Goal: Find specific page/section: Find specific page/section

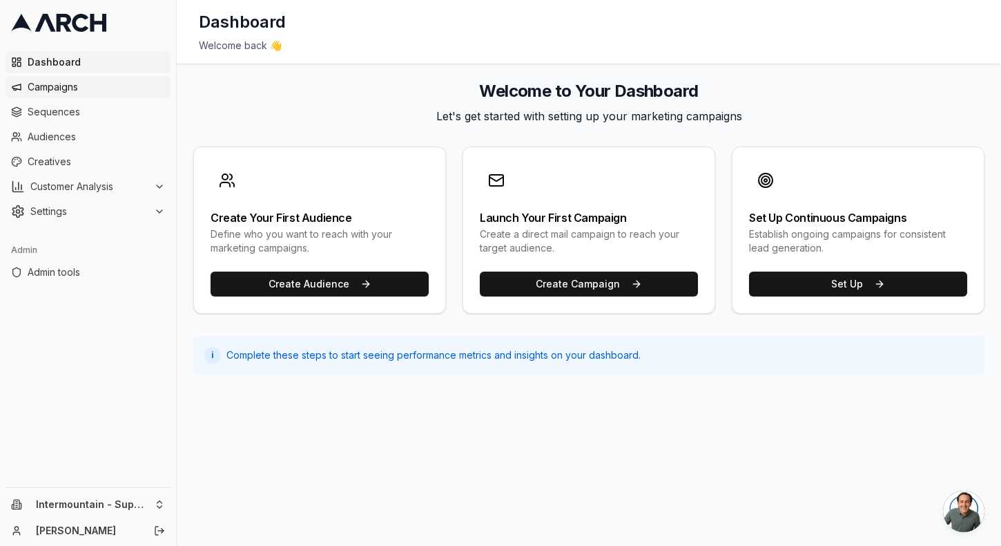
click at [67, 81] on span "Campaigns" at bounding box center [96, 87] width 137 height 14
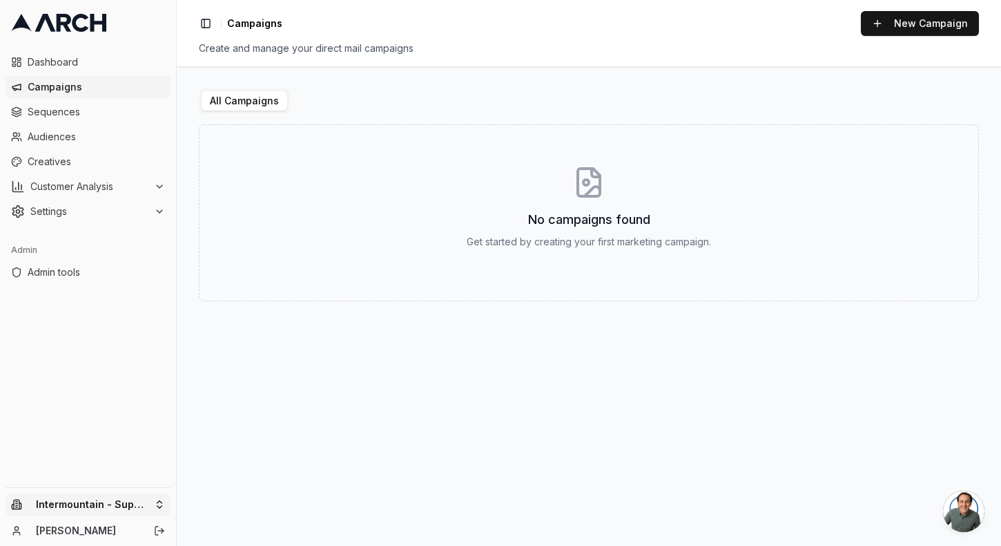
click at [124, 506] on html "Dashboard Campaigns Sequences Audiences Creatives Customer Analysis Settings Ad…" at bounding box center [500, 273] width 1001 height 546
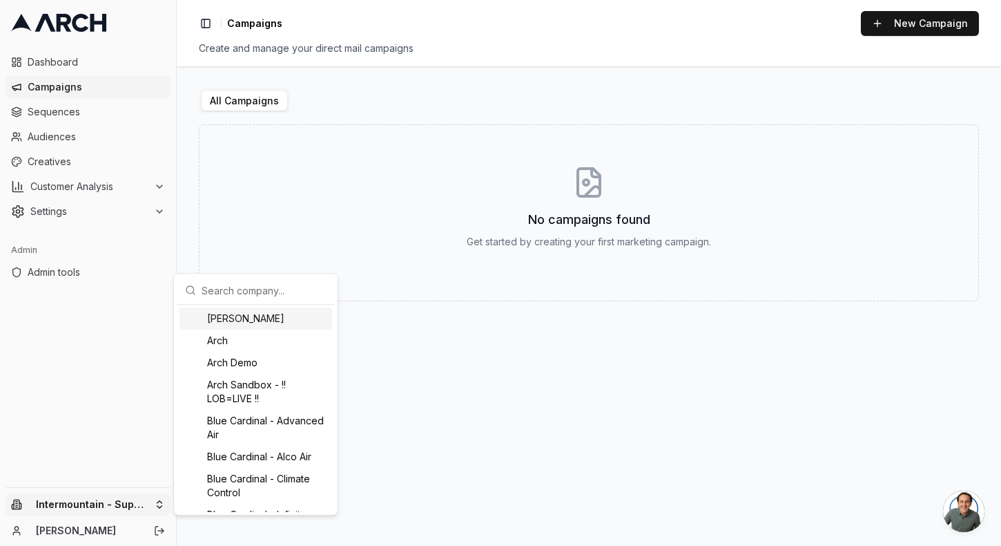
click at [281, 293] on input "text" at bounding box center [264, 290] width 125 height 28
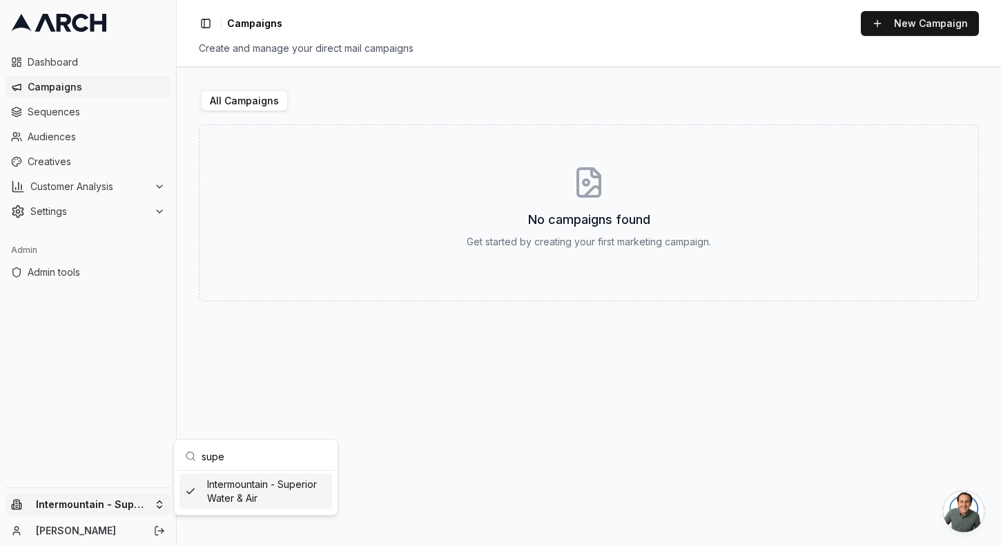
type input "supe"
click at [281, 494] on div "Intermountain - Superior Water & Air" at bounding box center [256, 491] width 153 height 36
click at [295, 369] on html "Dashboard Campaigns Sequences Audiences Creatives Customer Analysis Settings Ad…" at bounding box center [500, 273] width 1001 height 546
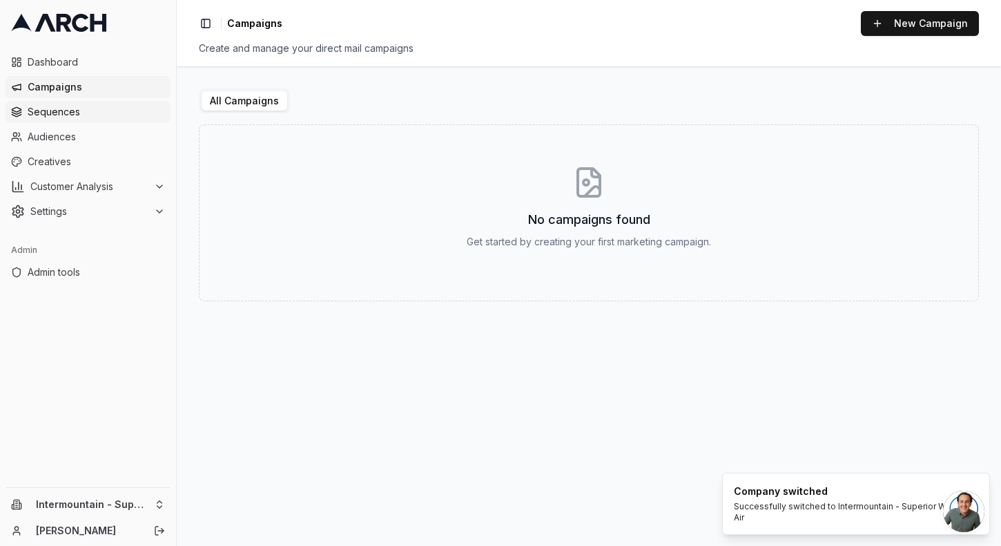
click at [87, 110] on span "Sequences" at bounding box center [96, 112] width 137 height 14
